Goal: Information Seeking & Learning: Learn about a topic

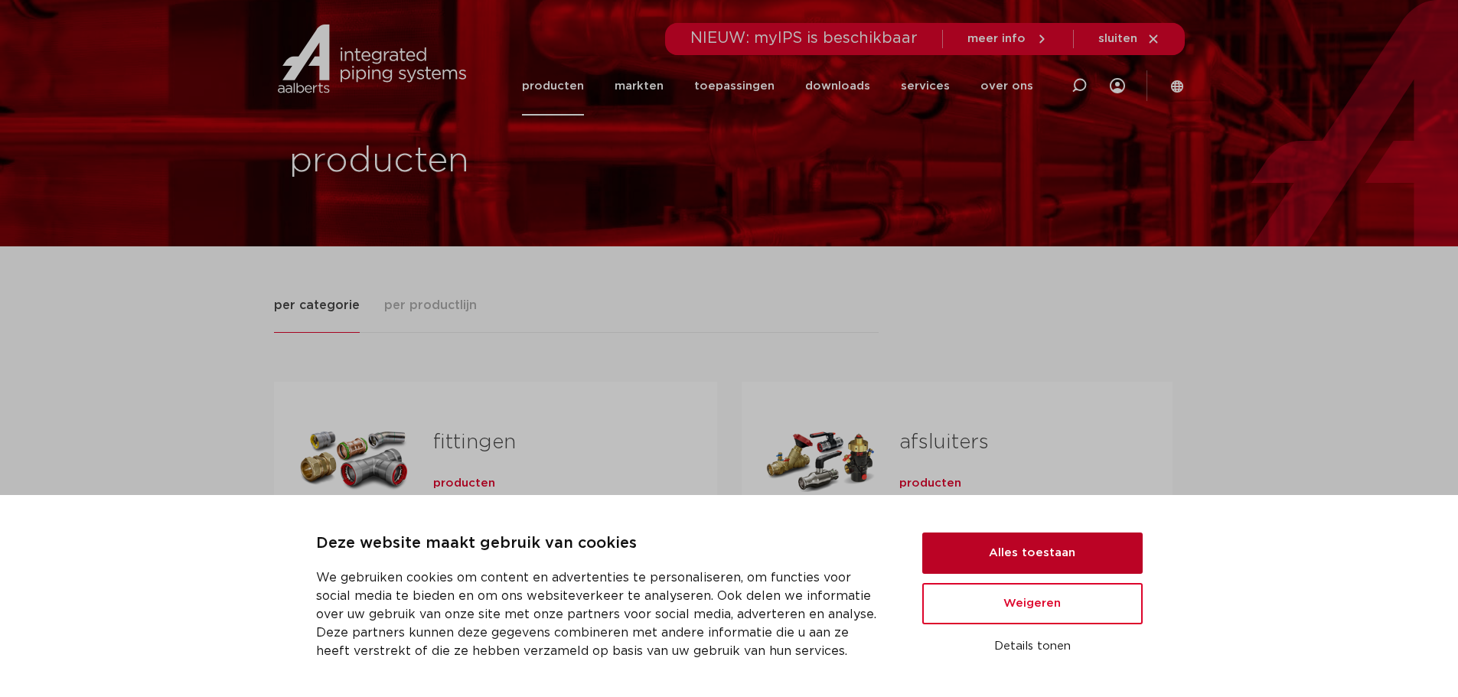
click at [1104, 553] on button "Alles toestaan" at bounding box center [1032, 553] width 220 height 41
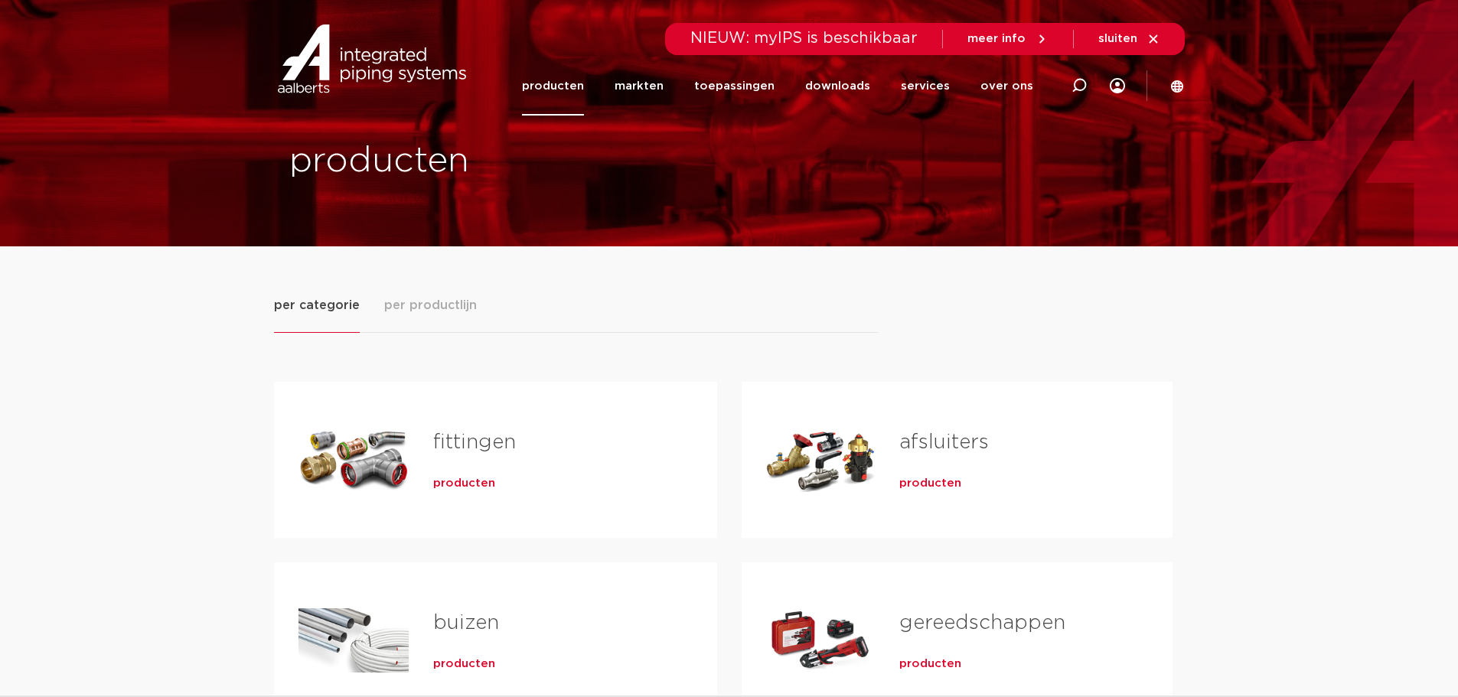
click at [459, 483] on span "producten" at bounding box center [464, 483] width 62 height 15
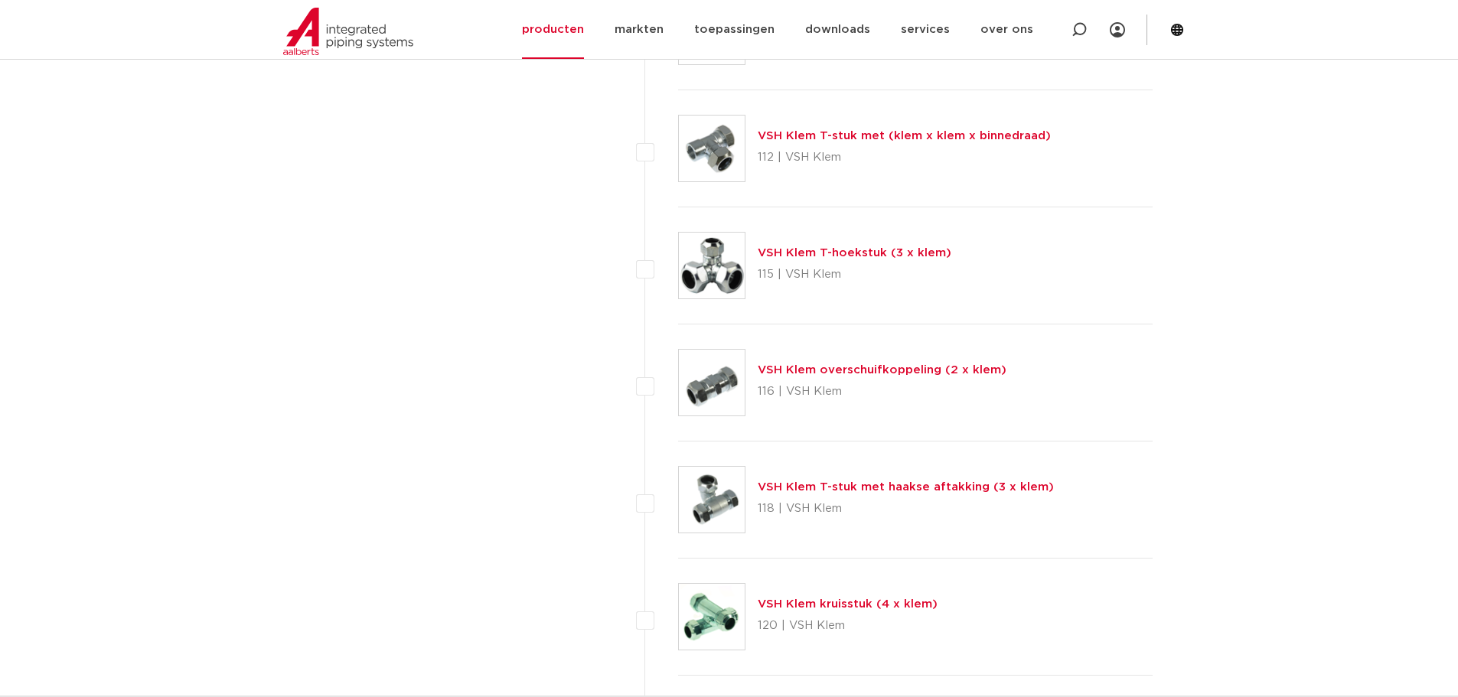
scroll to position [2143, 0]
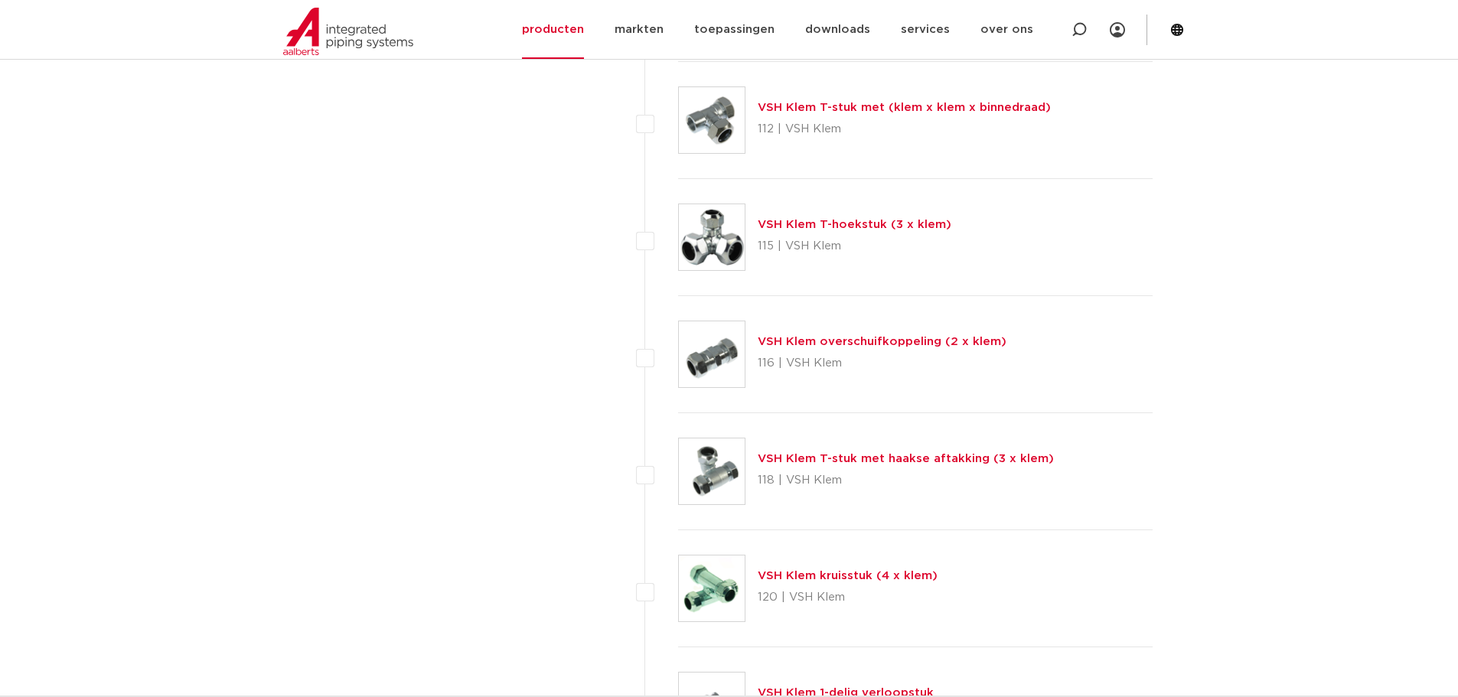
click at [863, 230] on link "VSH Klem T-hoekstuk (3 x klem)" at bounding box center [855, 224] width 194 height 11
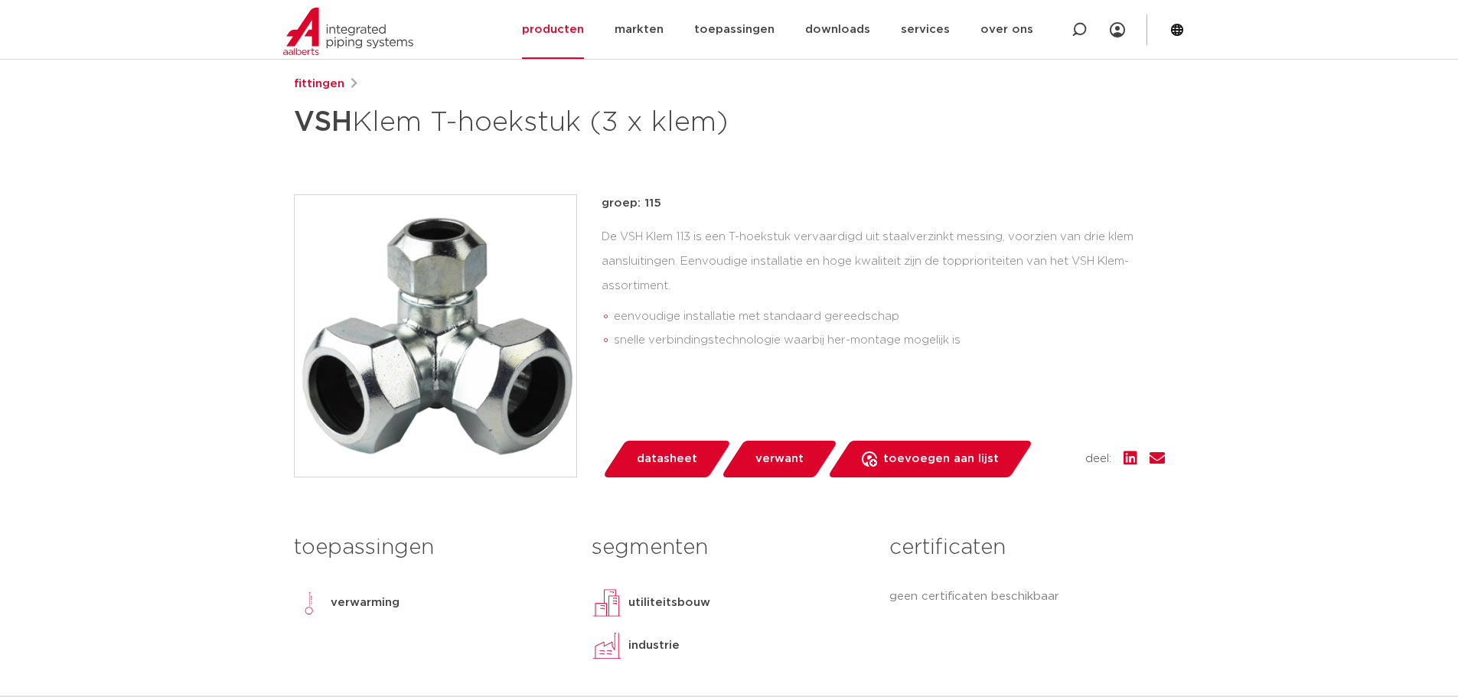
scroll to position [230, 0]
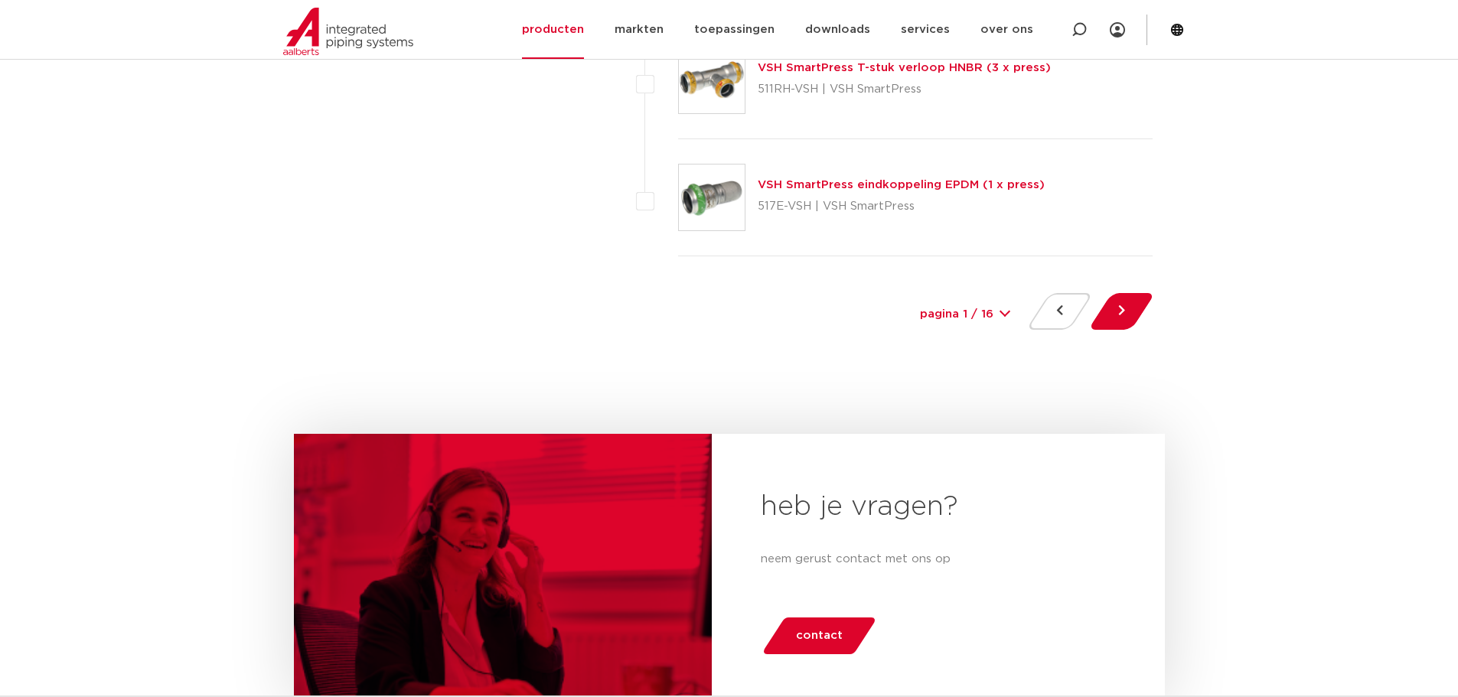
scroll to position [7271, 0]
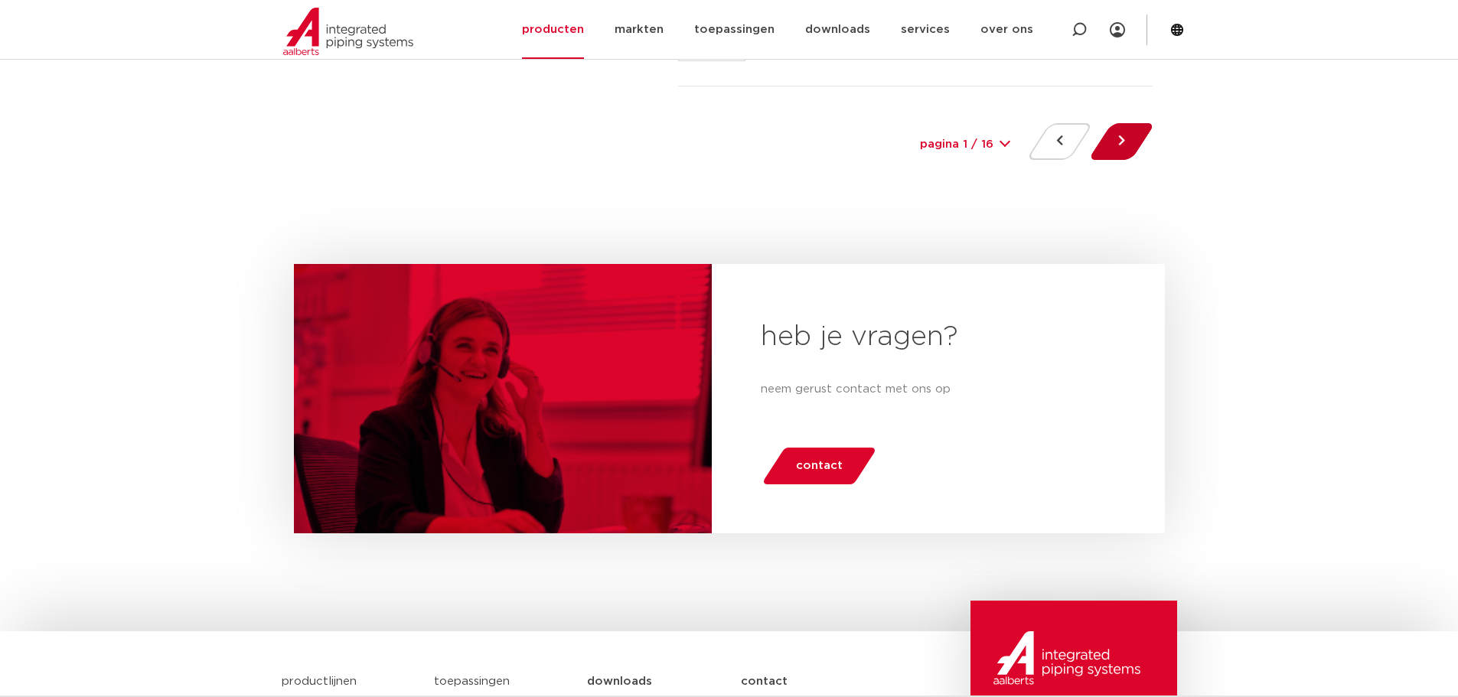
click at [1125, 129] on button at bounding box center [1122, 141] width 44 height 37
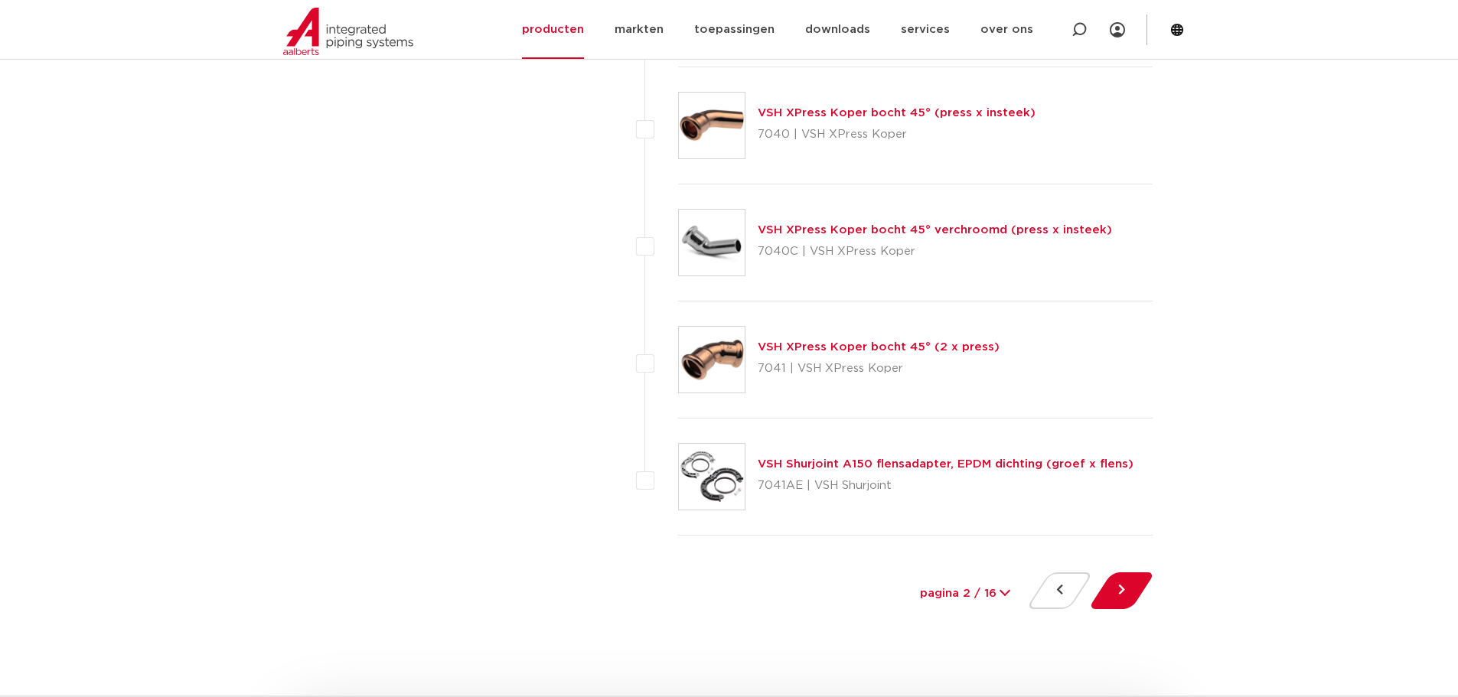
scroll to position [7041, 0]
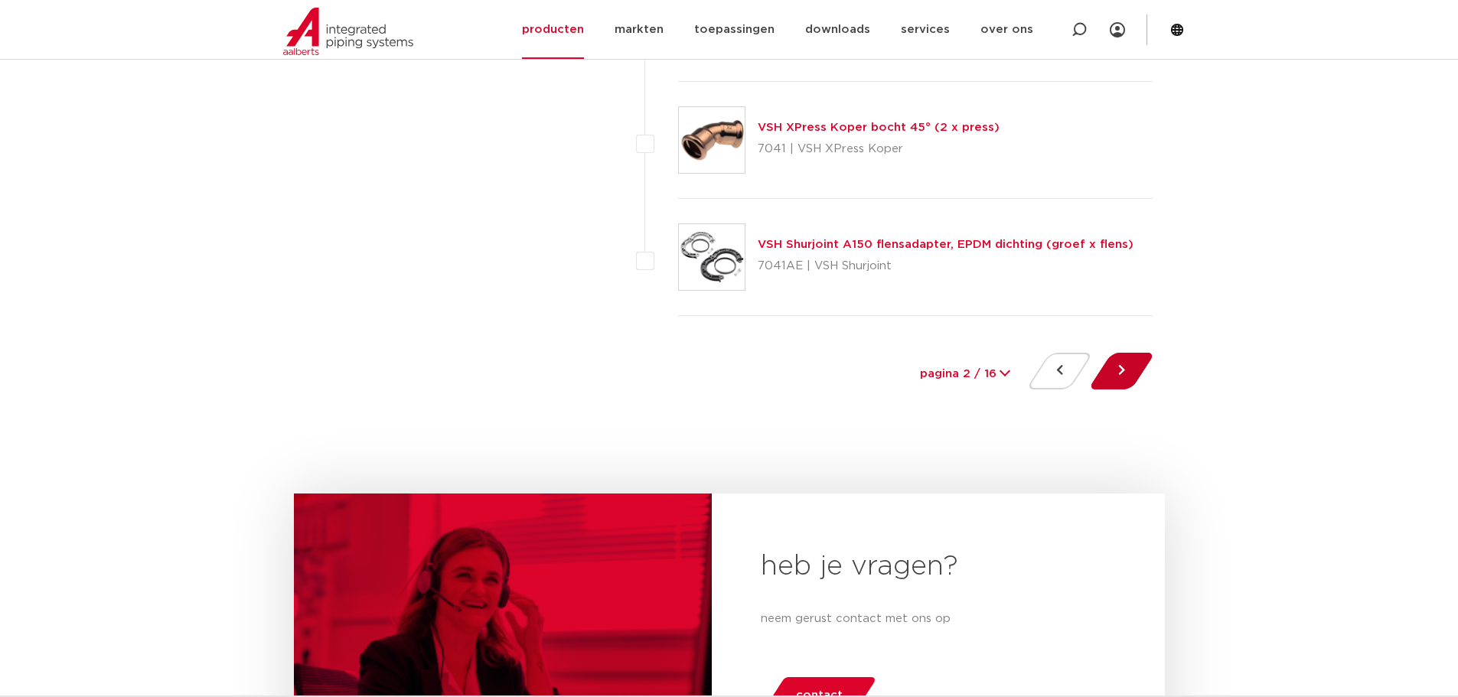
click at [1121, 370] on button at bounding box center [1122, 371] width 44 height 37
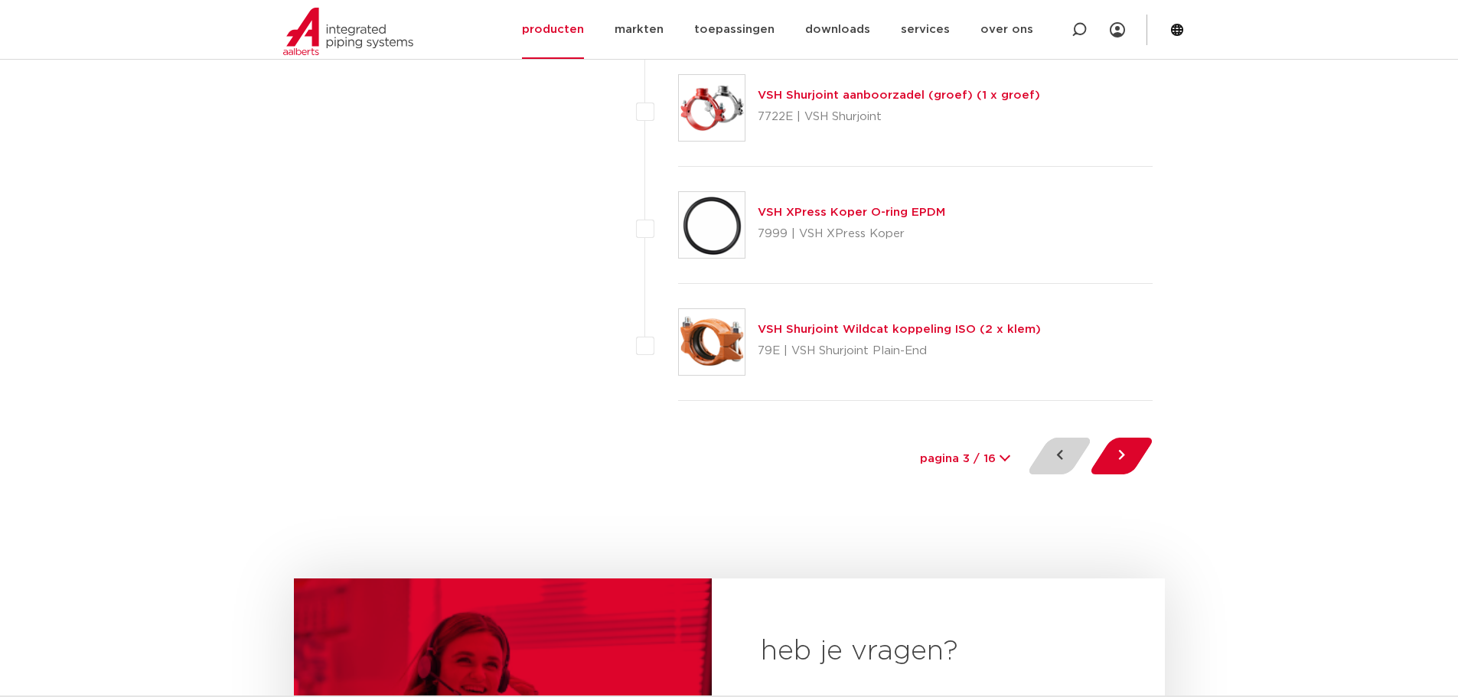
scroll to position [6965, 0]
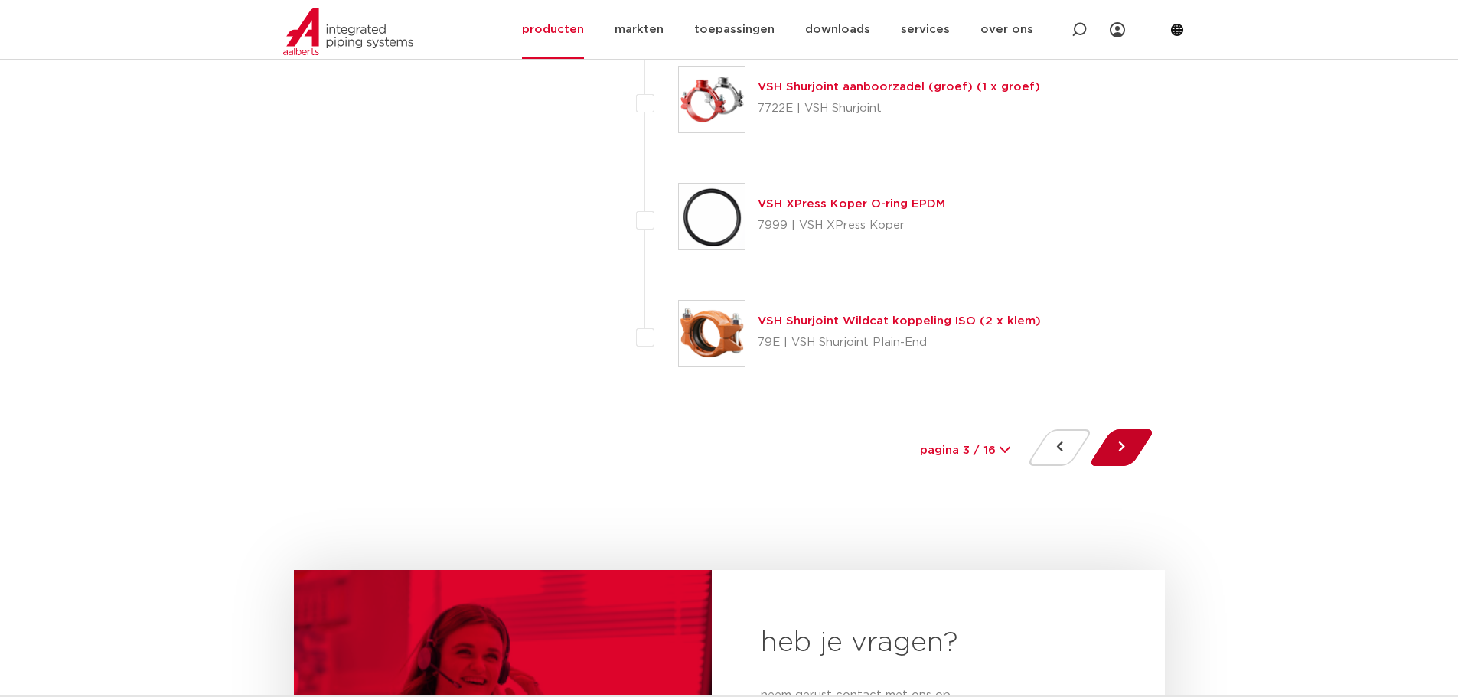
click at [1113, 447] on button at bounding box center [1122, 447] width 44 height 37
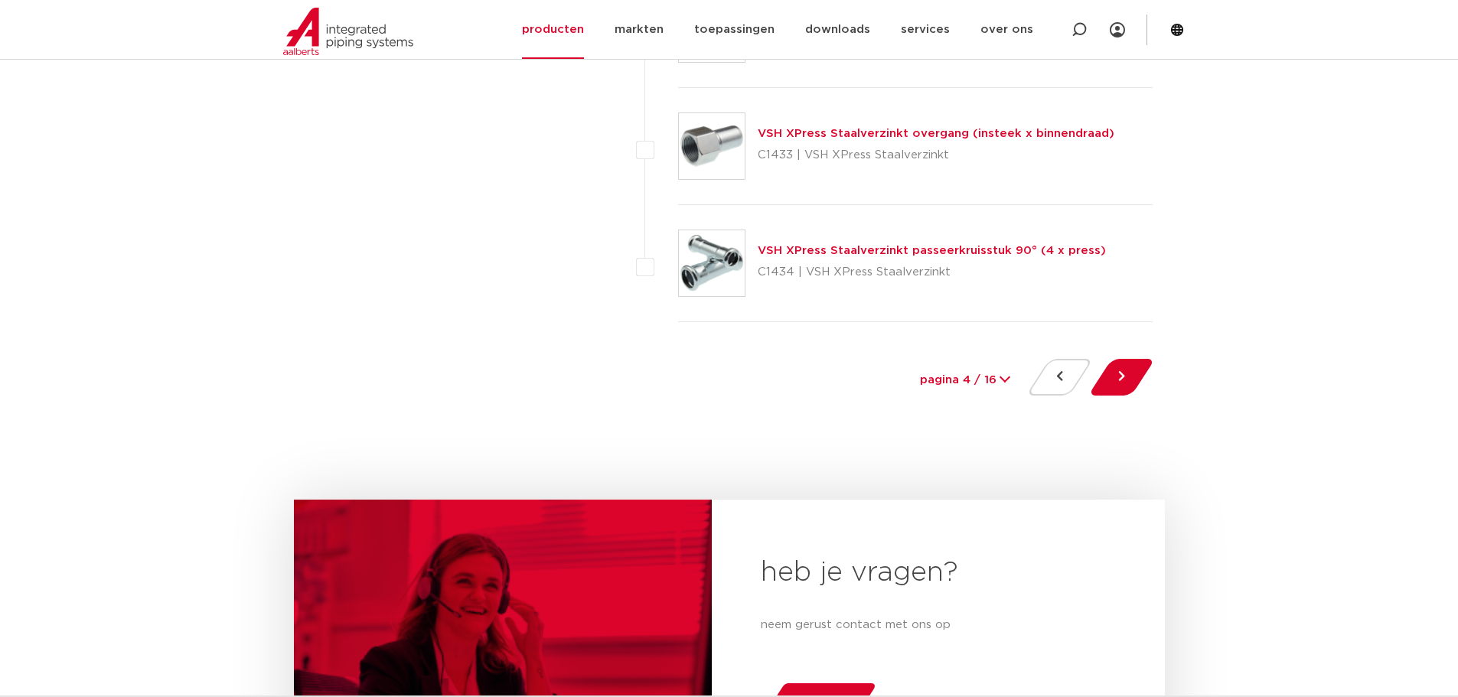
scroll to position [7041, 0]
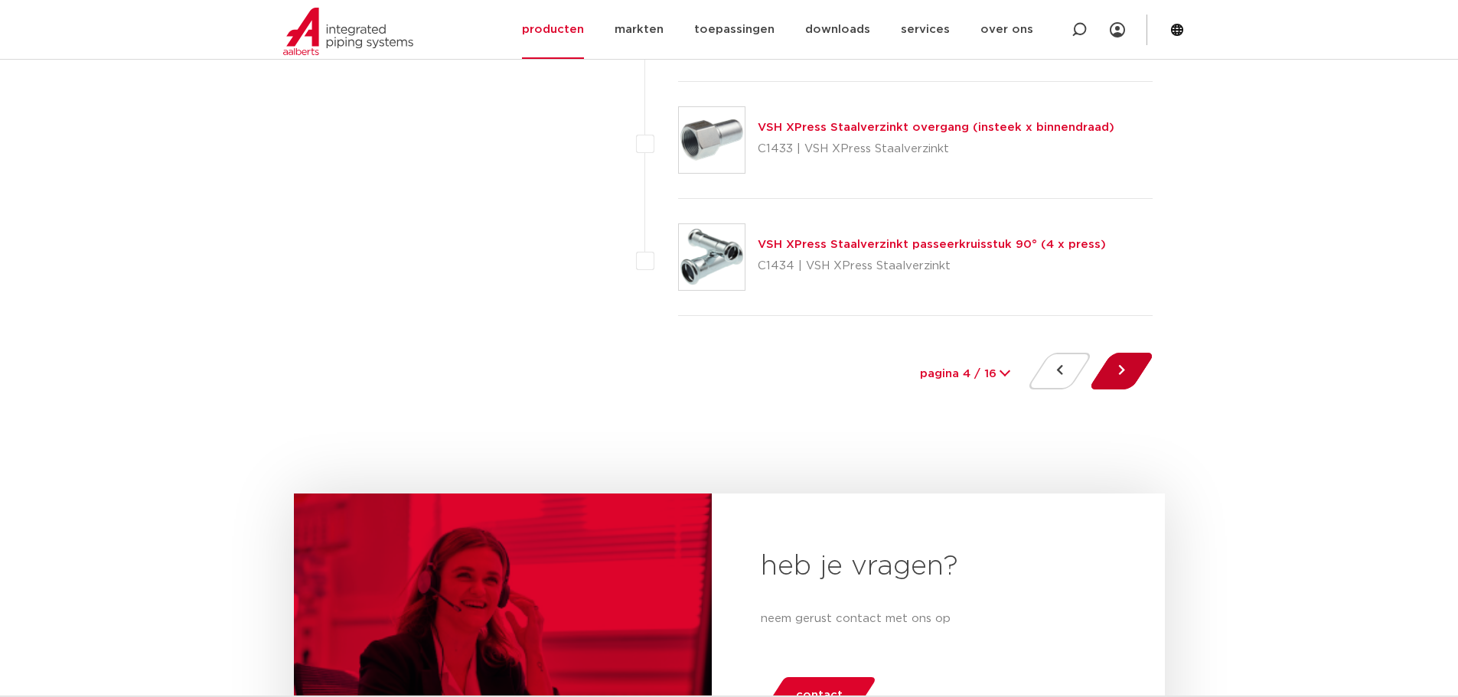
click at [1131, 369] on button at bounding box center [1122, 371] width 44 height 37
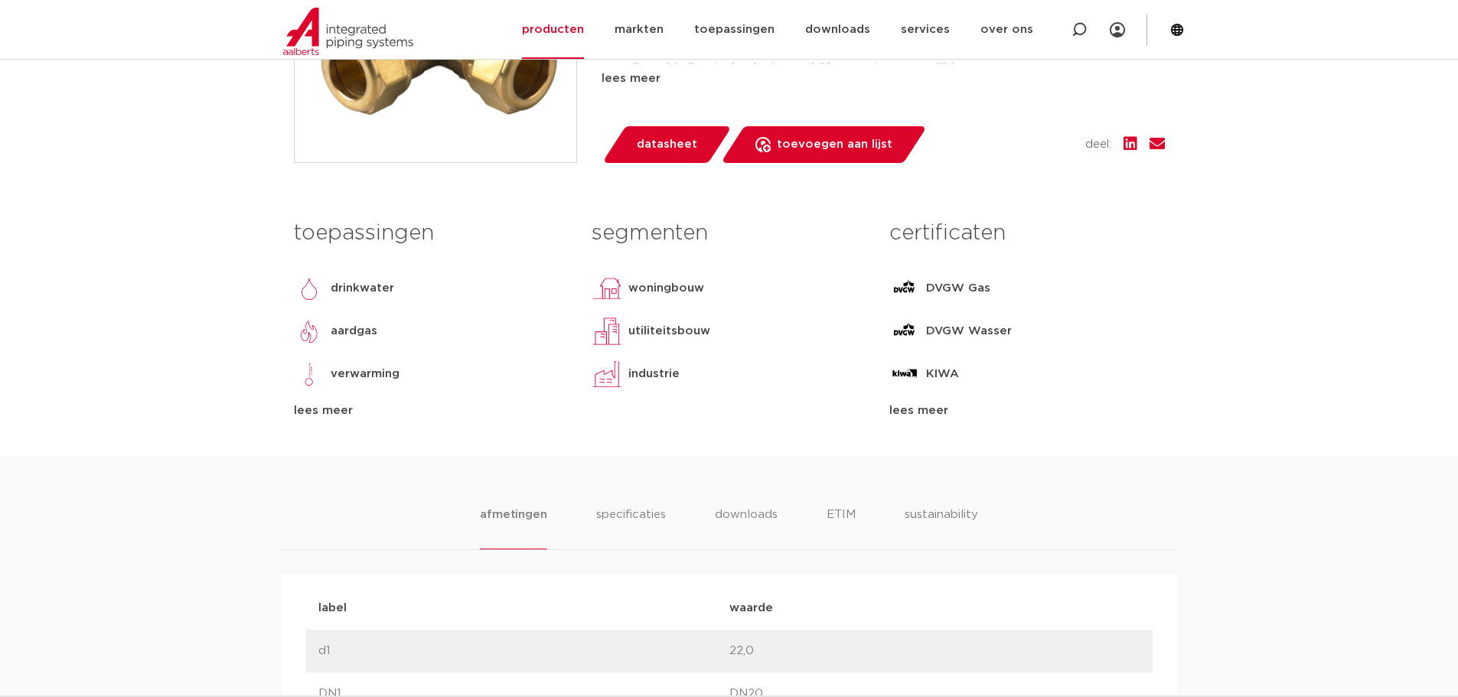
scroll to position [383, 0]
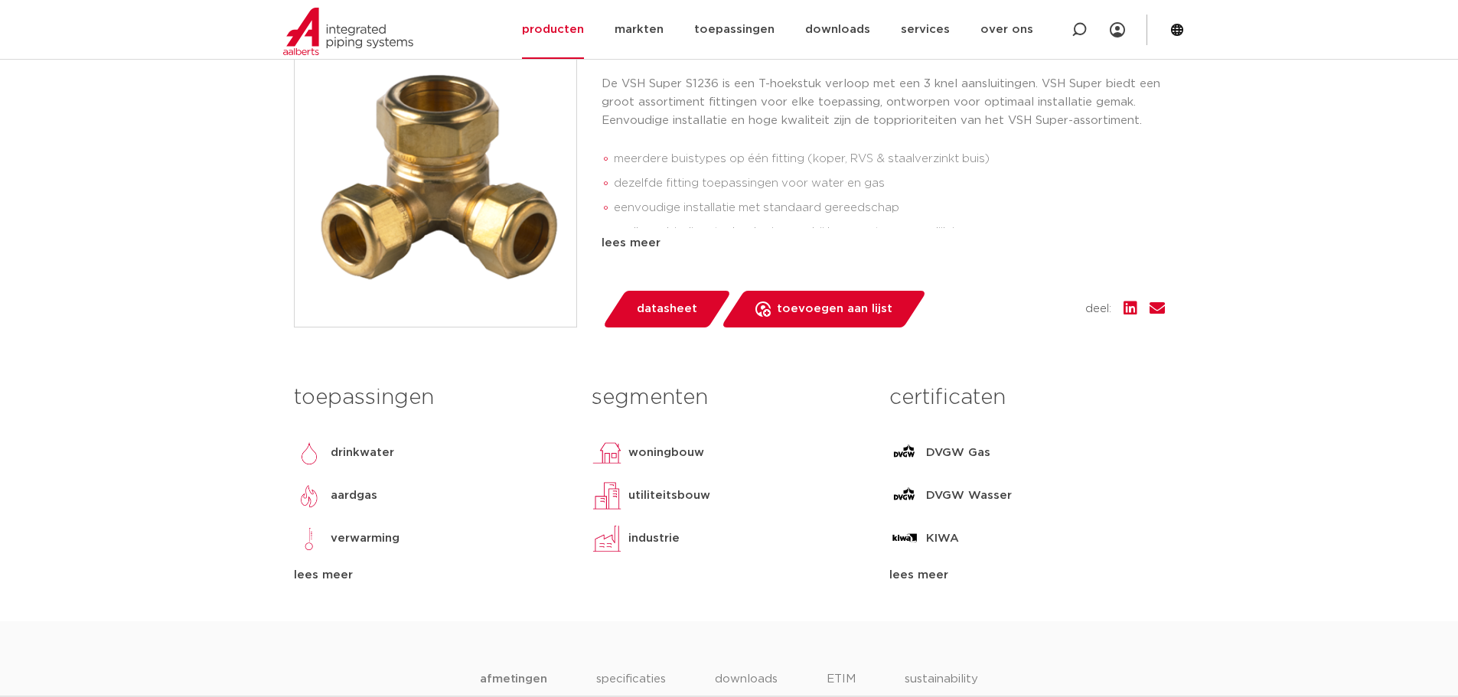
click at [300, 576] on div "lees meer" at bounding box center [431, 575] width 275 height 18
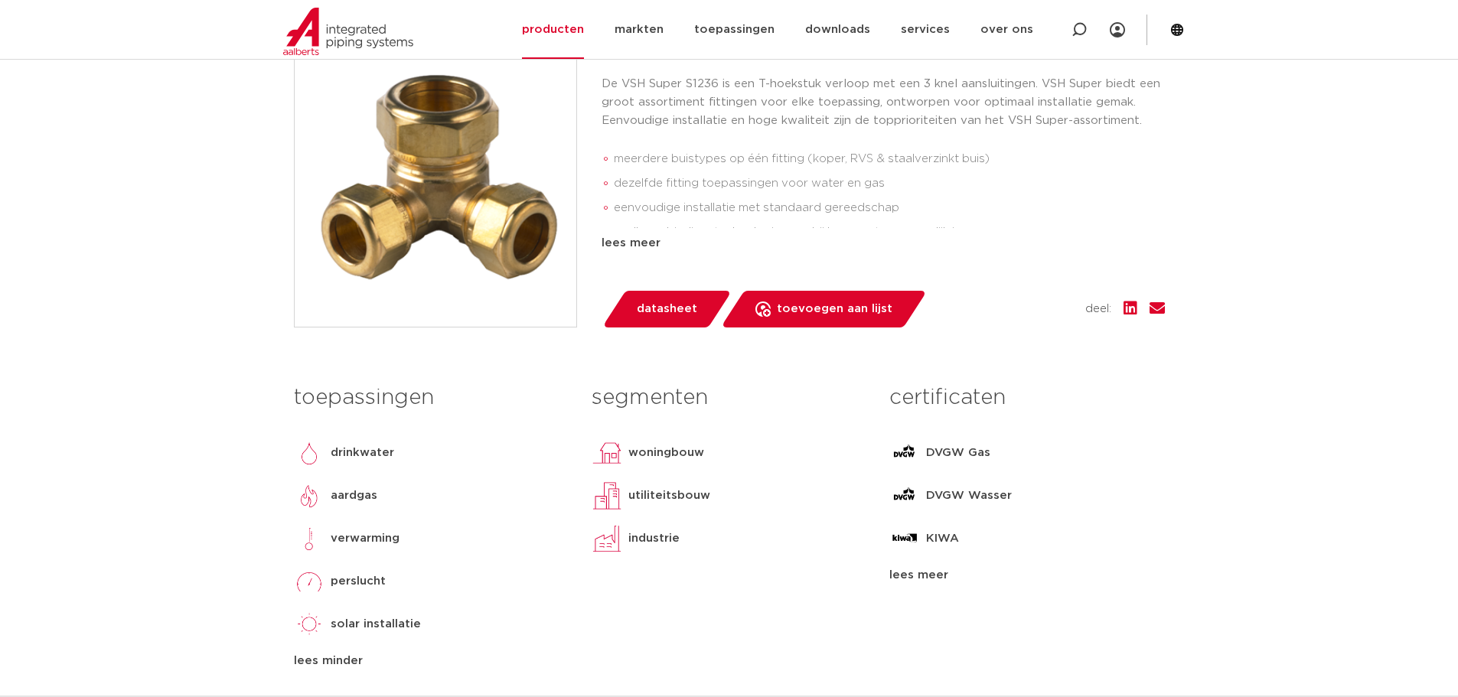
click at [686, 301] on span "datasheet" at bounding box center [667, 309] width 60 height 24
